Goal: Book appointment/travel/reservation

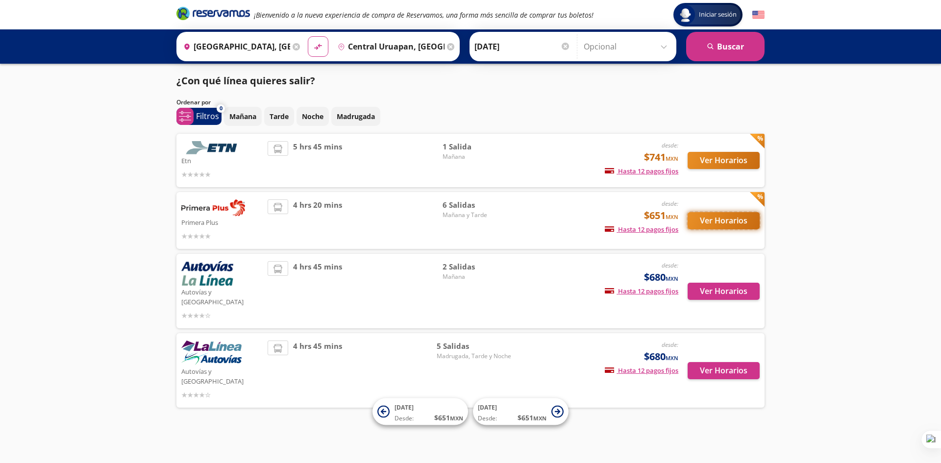
click at [724, 221] on button "Ver Horarios" at bounding box center [724, 220] width 72 height 17
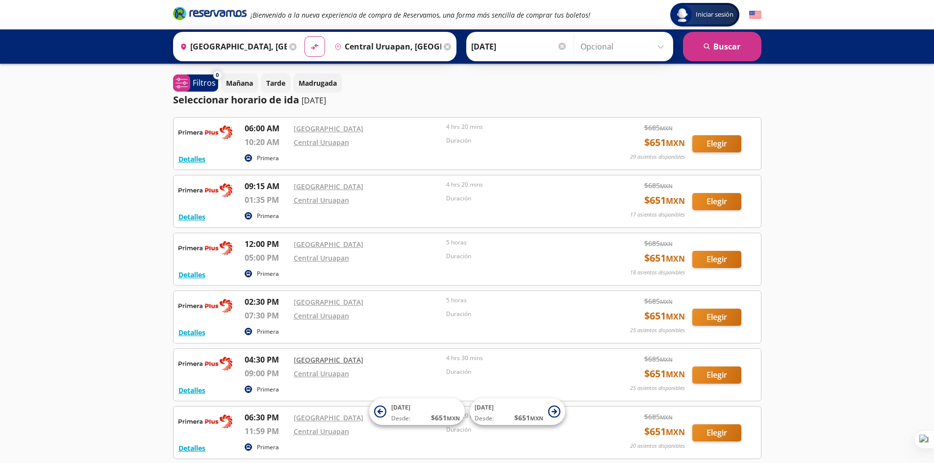
scroll to position [88, 0]
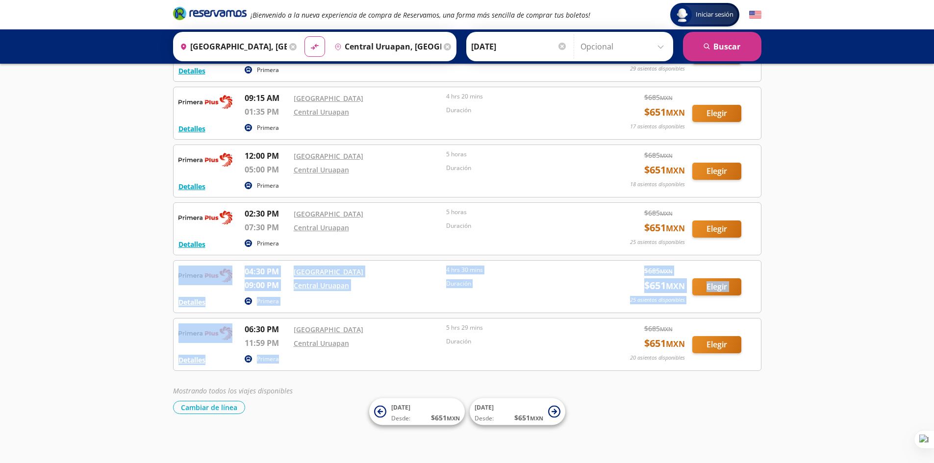
drag, startPoint x: 139, startPoint y: 275, endPoint x: 417, endPoint y: 345, distance: 287.3
click at [487, 356] on div "Iniciar sesión Iniciar sesión ¡Bienvenido a la nueva experiencia de compra de R…" at bounding box center [467, 188] width 934 height 552
click at [28, 267] on div "Iniciar sesión Iniciar sesión ¡Bienvenido a la nueva experiencia de compra de R…" at bounding box center [467, 188] width 934 height 552
